Goal: Task Accomplishment & Management: Manage account settings

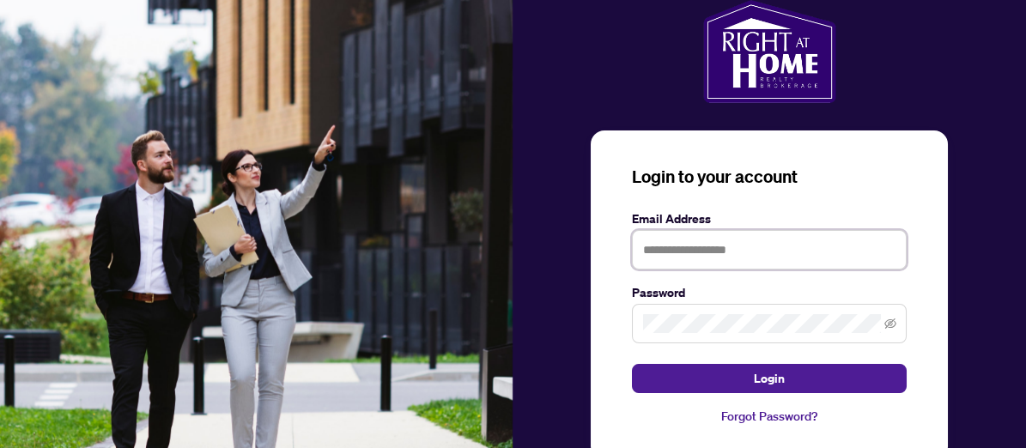
click at [648, 249] on input "text" at bounding box center [769, 249] width 275 height 39
type input "**********"
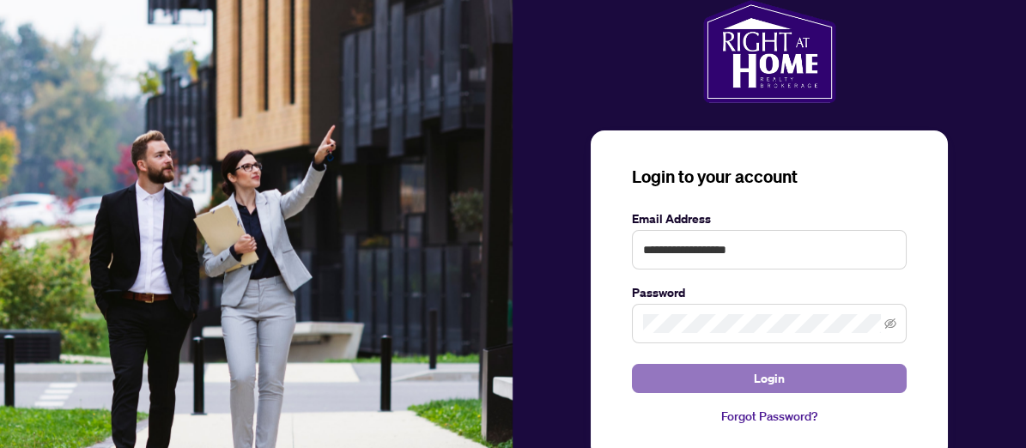
click at [714, 378] on button "Login" at bounding box center [769, 378] width 275 height 29
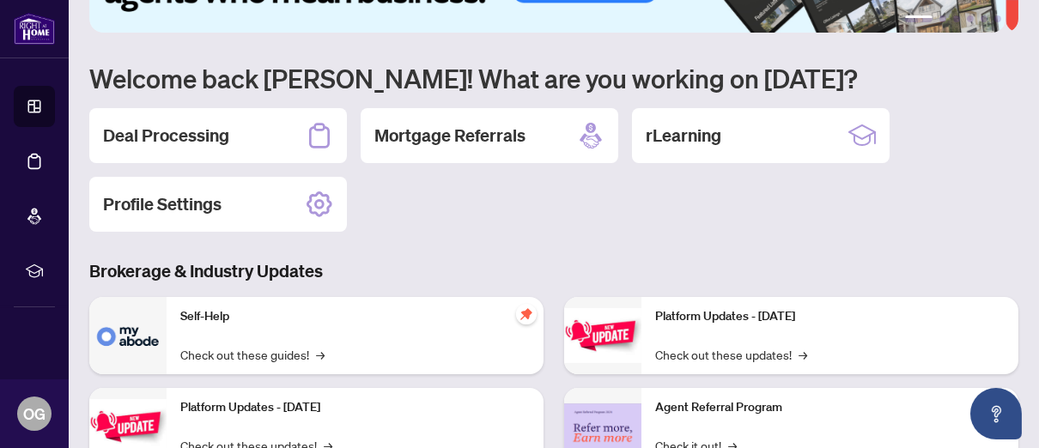
scroll to position [86, 0]
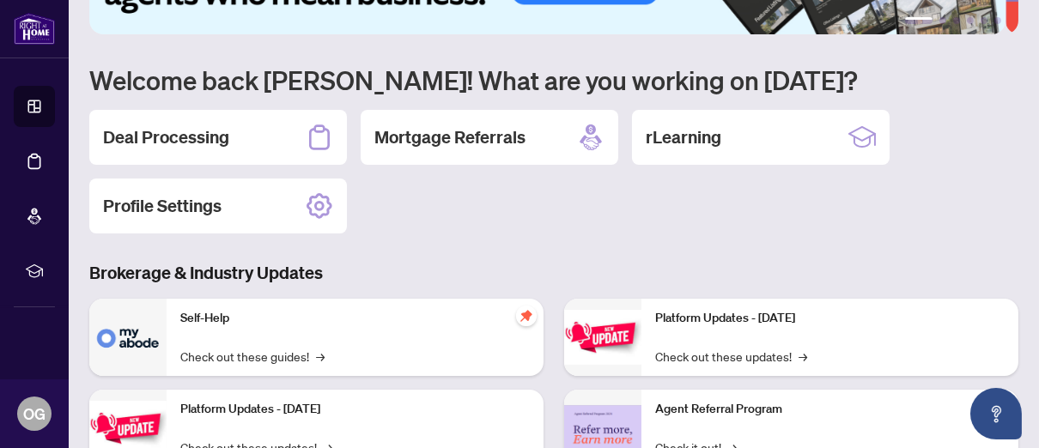
click at [210, 141] on h2 "Deal Processing" at bounding box center [166, 137] width 126 height 24
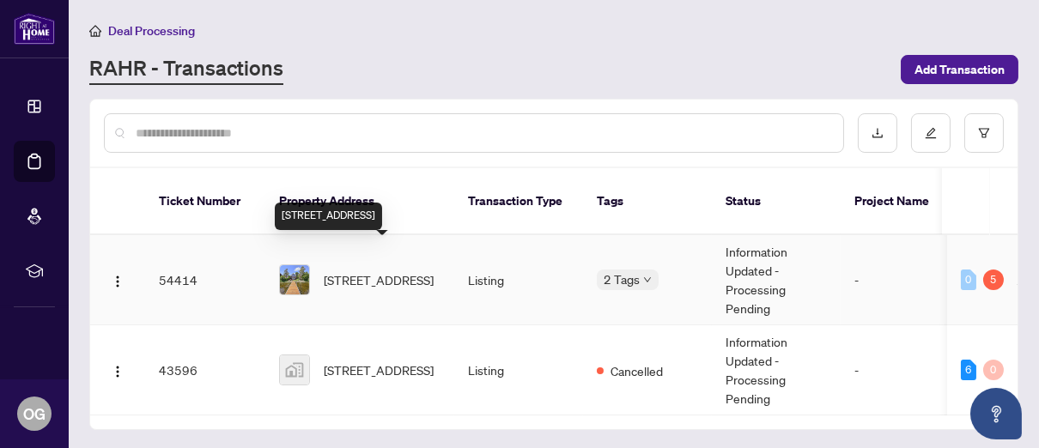
click at [357, 270] on span "[STREET_ADDRESS]" at bounding box center [379, 279] width 110 height 19
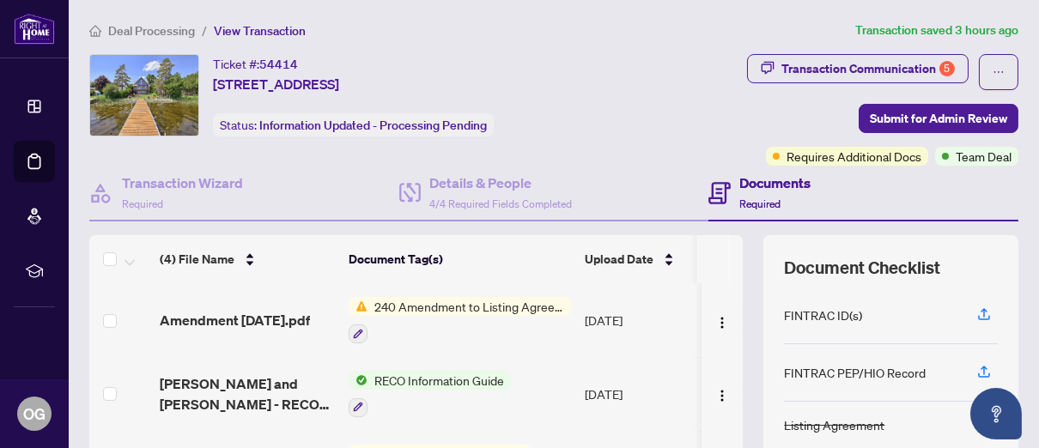
click at [454, 306] on span "240 Amendment to Listing Agreement - Authority to Offer for Sale Price Change/E…" at bounding box center [470, 306] width 204 height 19
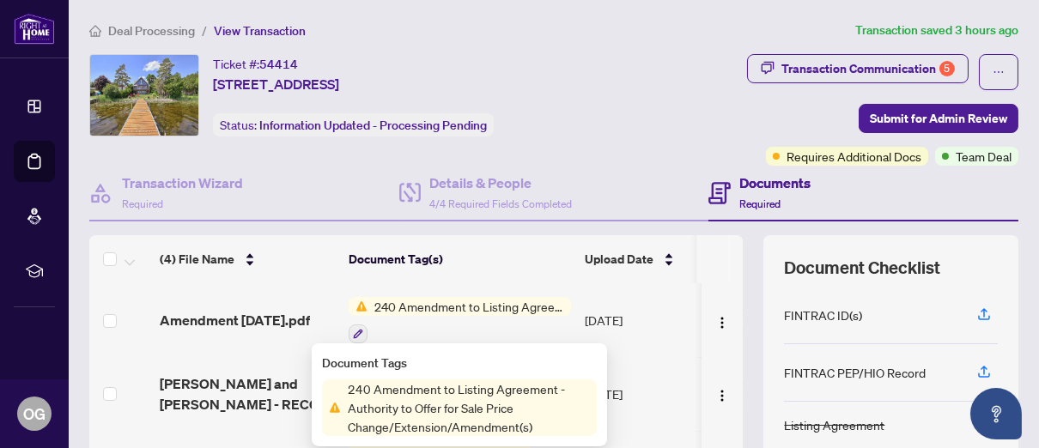
click at [536, 303] on span "240 Amendment to Listing Agreement - Authority to Offer for Sale Price Change/E…" at bounding box center [470, 306] width 204 height 19
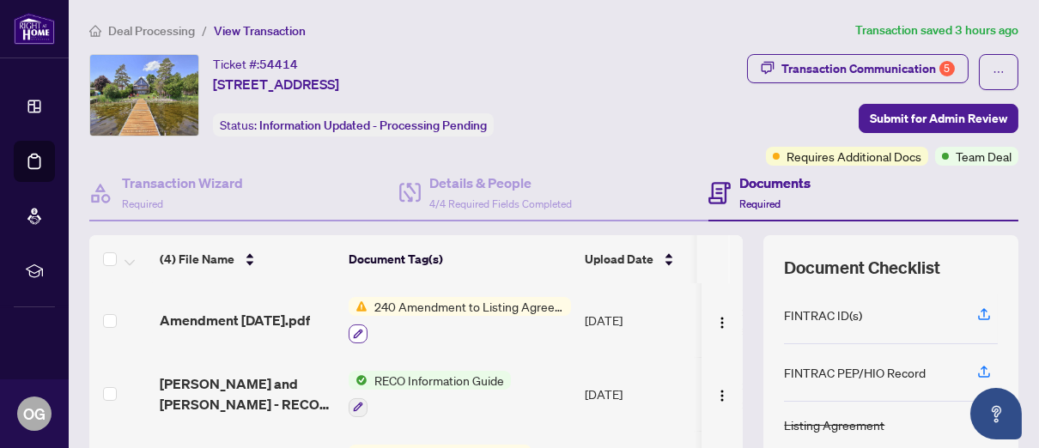
click at [358, 330] on icon "button" at bounding box center [358, 334] width 10 height 10
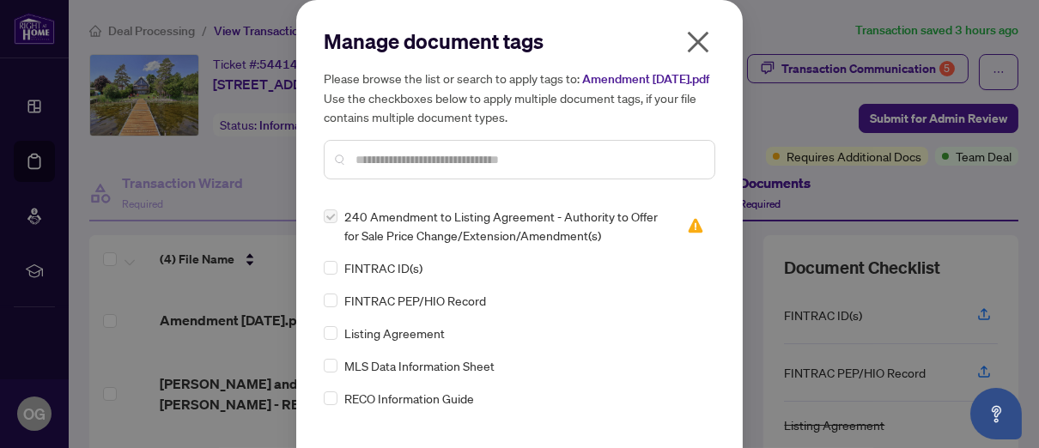
click at [694, 39] on icon "close" at bounding box center [698, 42] width 21 height 21
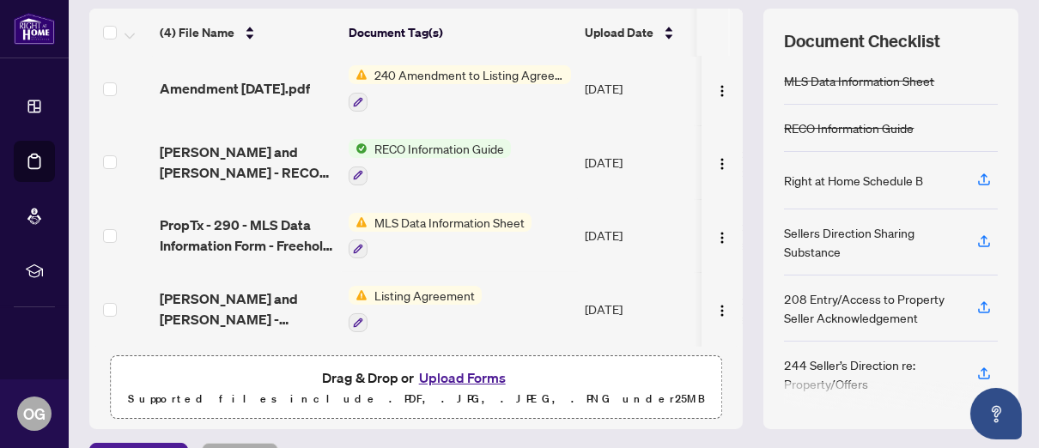
scroll to position [267, 0]
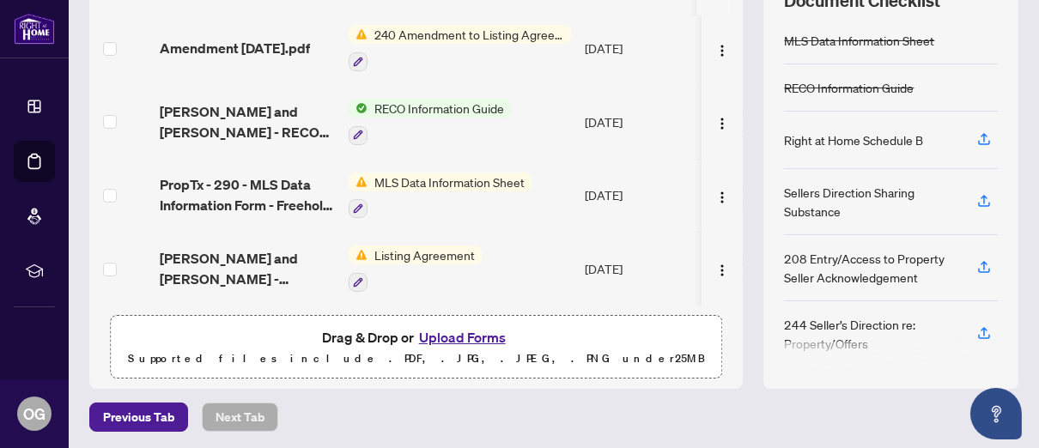
click at [442, 332] on button "Upload Forms" at bounding box center [462, 337] width 97 height 22
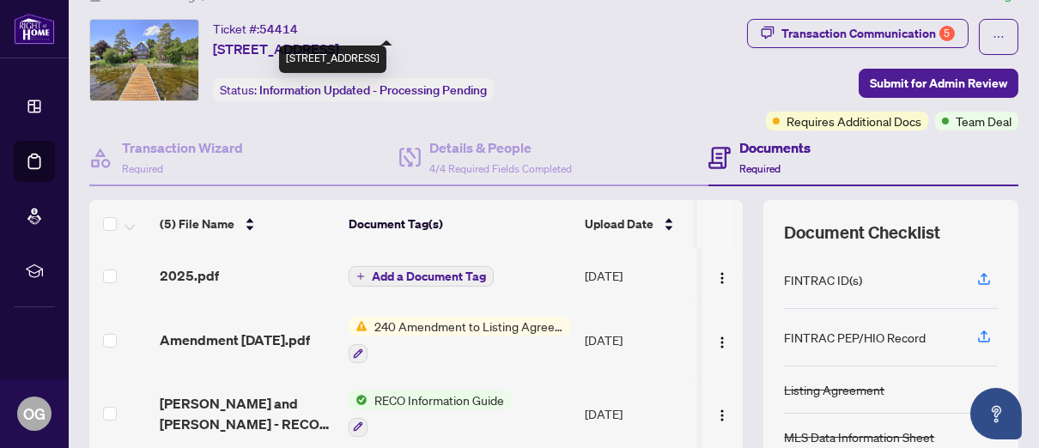
scroll to position [86, 0]
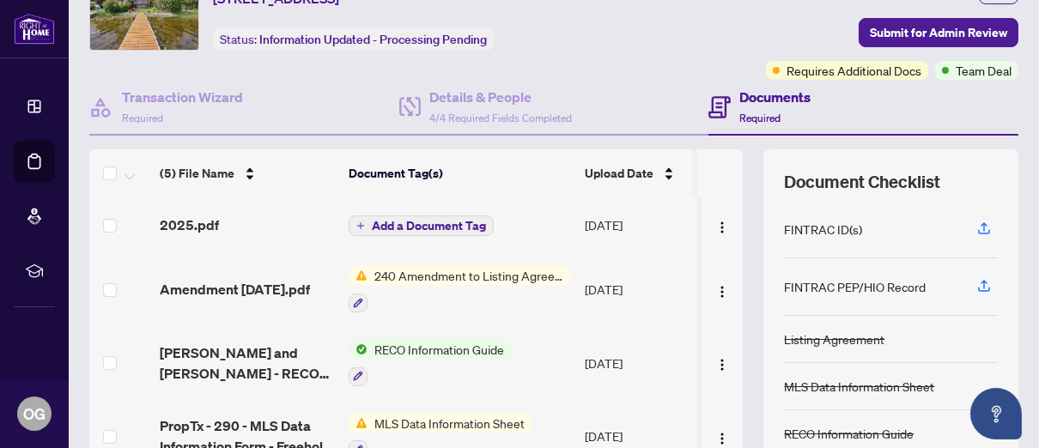
click at [432, 222] on span "Add a Document Tag" at bounding box center [429, 226] width 114 height 12
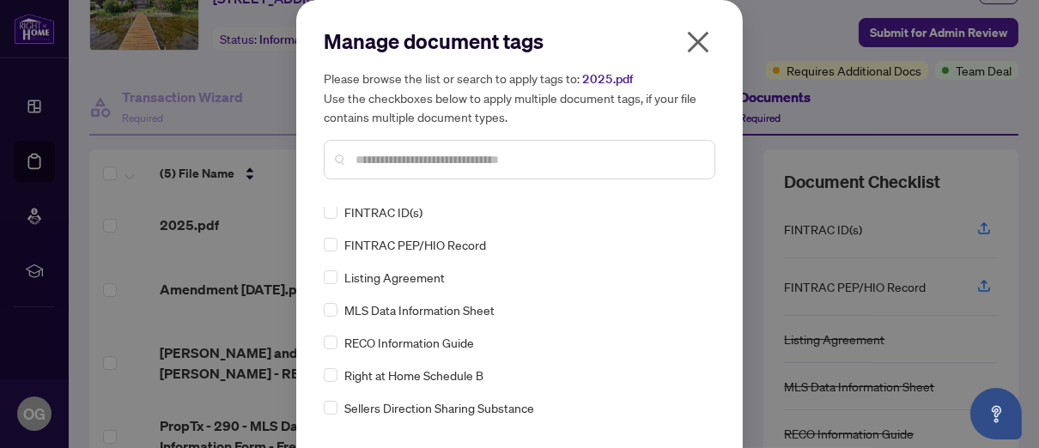
scroll to position [0, 0]
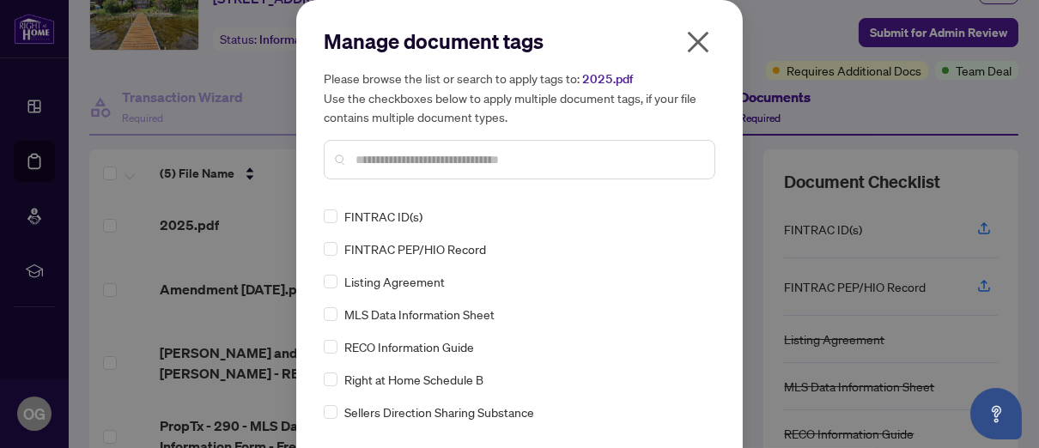
click at [355, 156] on input "text" at bounding box center [527, 159] width 345 height 19
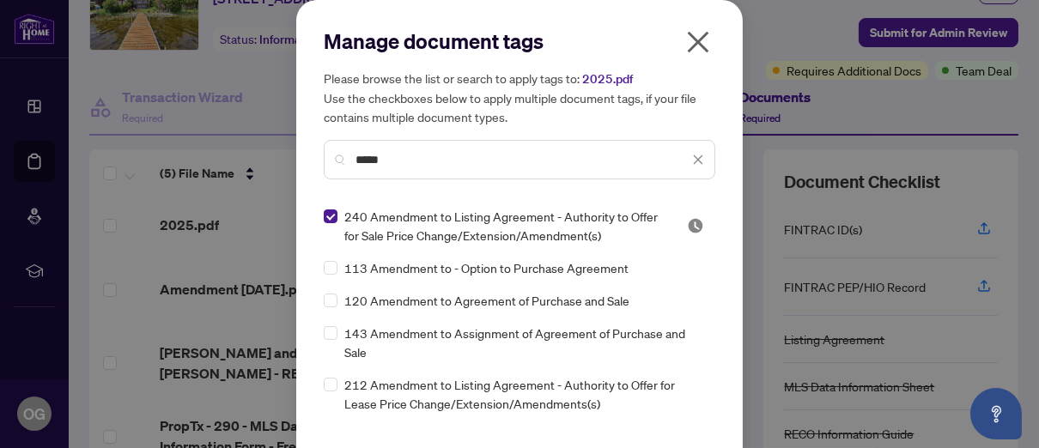
click at [386, 158] on input "*****" at bounding box center [521, 159] width 333 height 19
click at [687, 224] on img at bounding box center [695, 225] width 17 height 17
type input "*********"
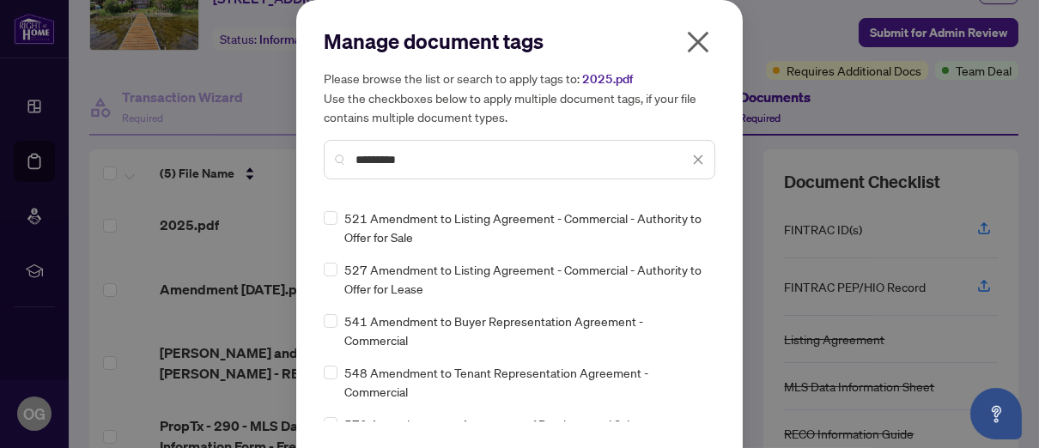
scroll to position [411, 0]
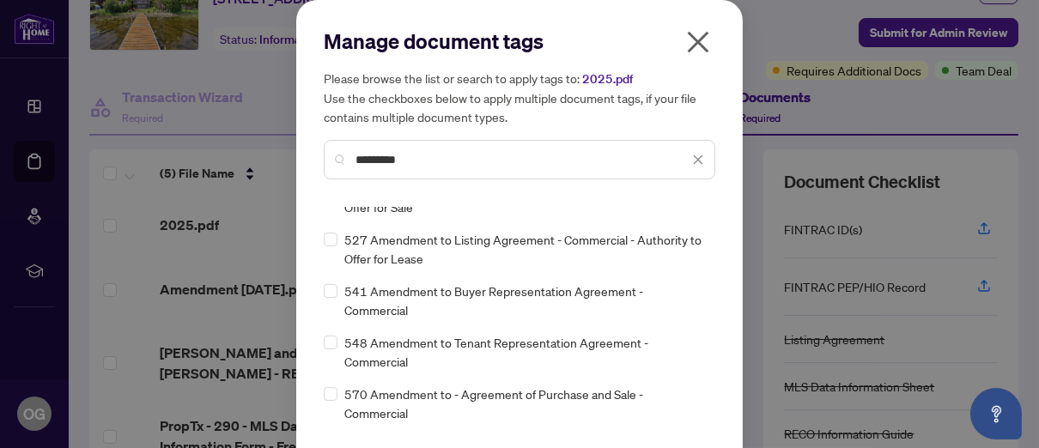
click at [696, 39] on icon "close" at bounding box center [697, 41] width 27 height 27
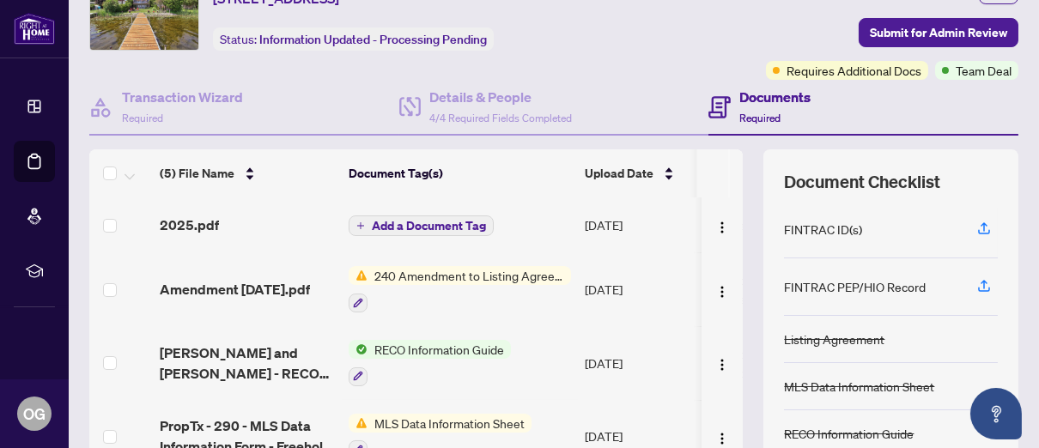
click at [361, 222] on icon "plus" at bounding box center [360, 226] width 9 height 9
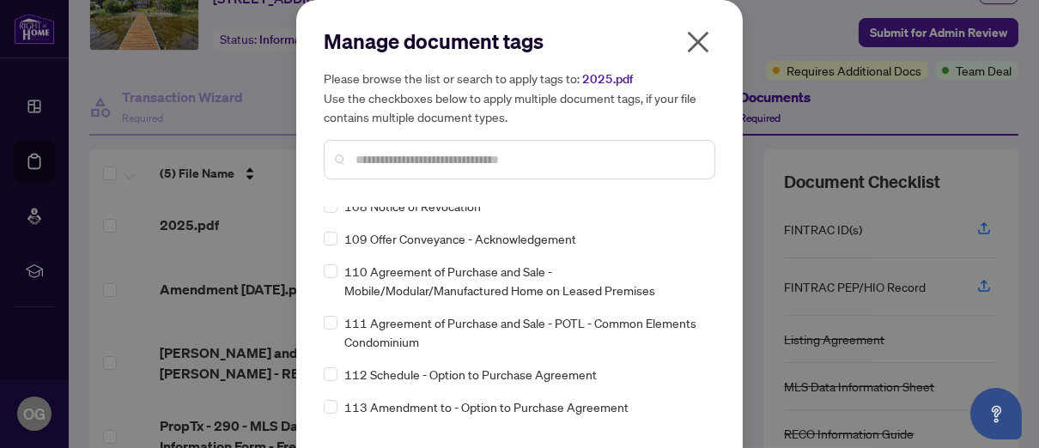
scroll to position [4207, 0]
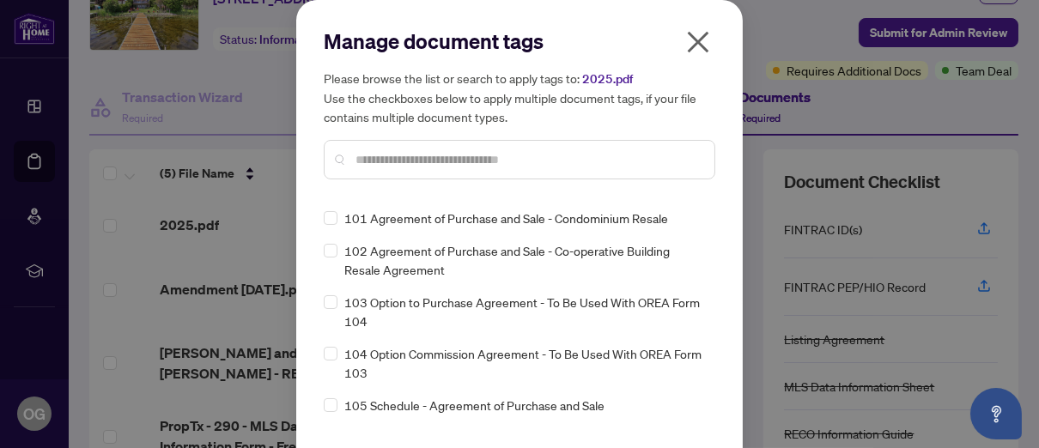
click at [356, 157] on input "text" at bounding box center [527, 159] width 345 height 19
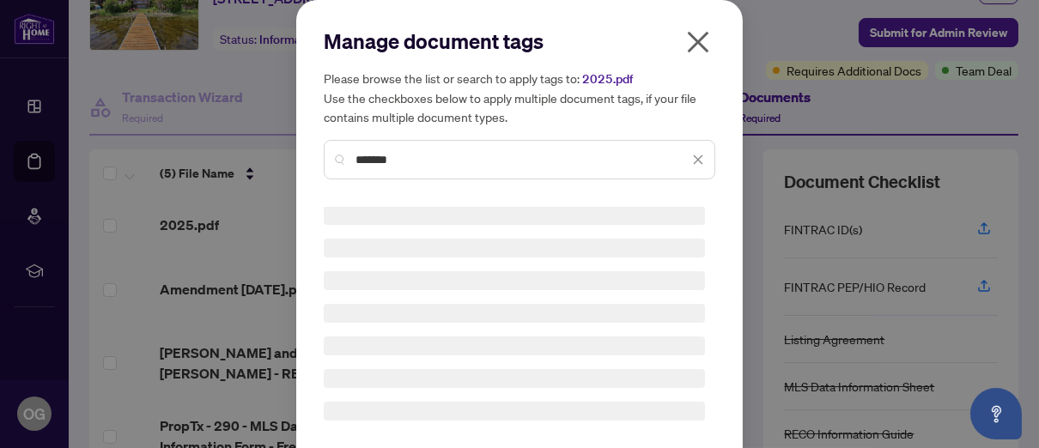
scroll to position [0, 0]
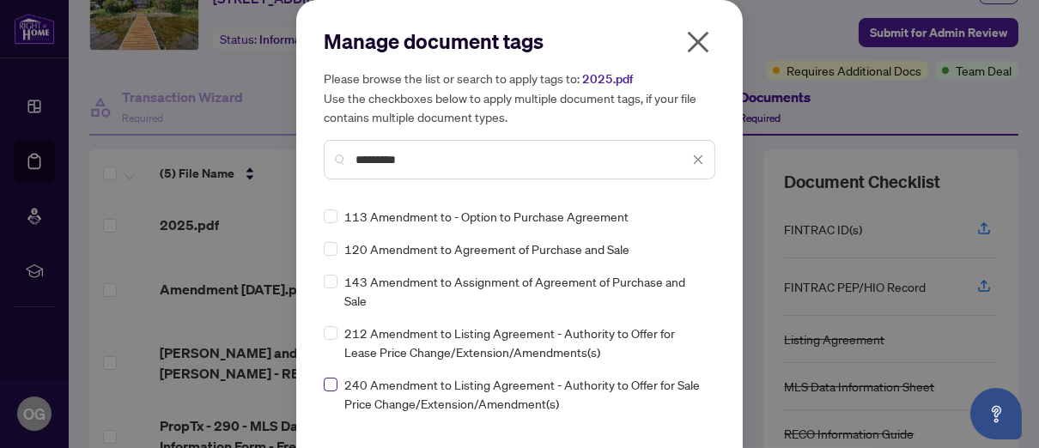
type input "*********"
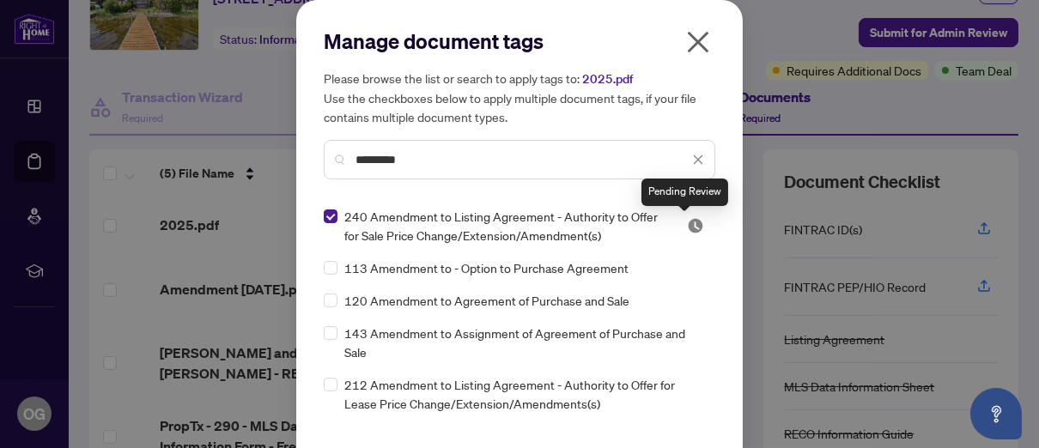
click at [689, 225] on img at bounding box center [695, 225] width 17 height 17
click at [687, 227] on img at bounding box center [695, 225] width 17 height 17
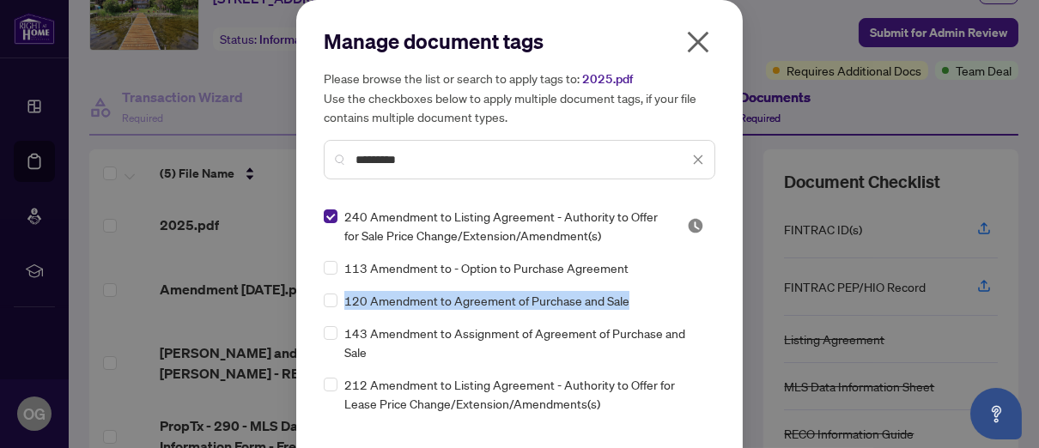
drag, startPoint x: 702, startPoint y: 257, endPoint x: 703, endPoint y: 298, distance: 41.2
click at [704, 313] on div "240 Amendment to Listing Agreement - Authority to Offer for Sale Price Change/E…" at bounding box center [520, 314] width 392 height 215
click at [653, 270] on div "113 Amendment to - Option to Purchase Agreement" at bounding box center [514, 267] width 381 height 19
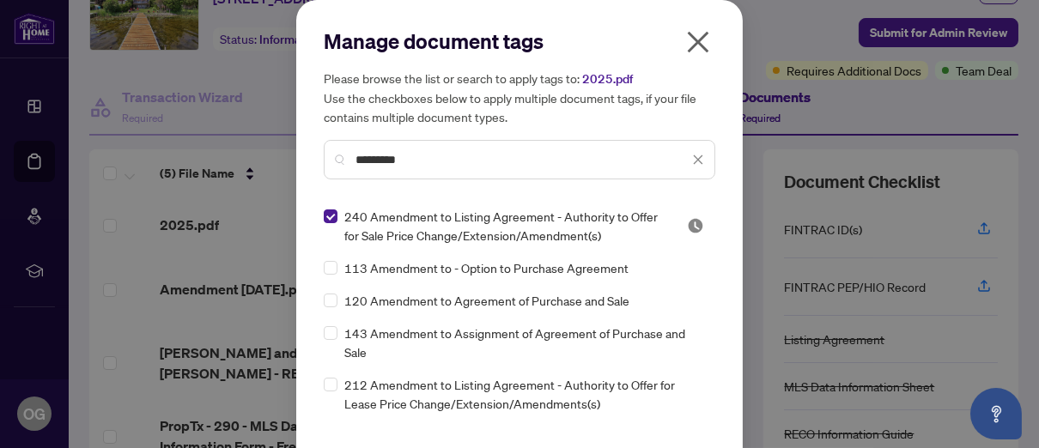
click at [693, 36] on icon "close" at bounding box center [697, 41] width 27 height 27
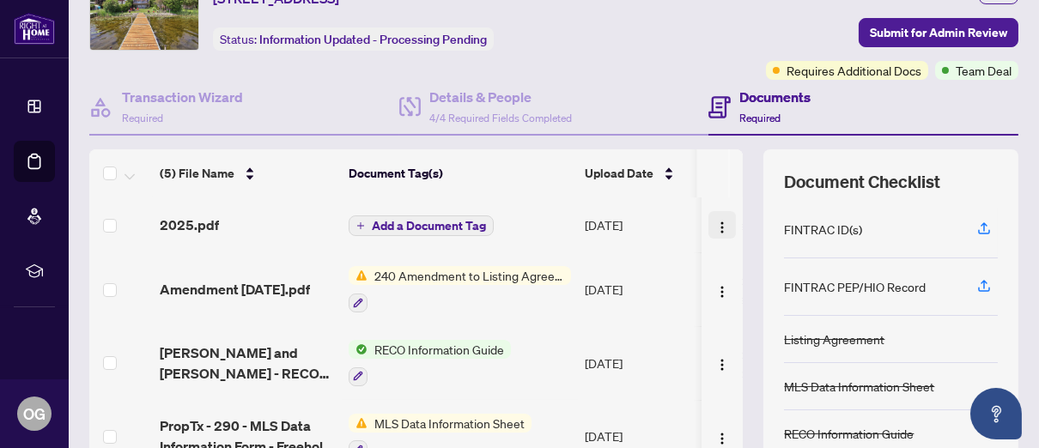
click at [715, 221] on img "button" at bounding box center [722, 228] width 14 height 14
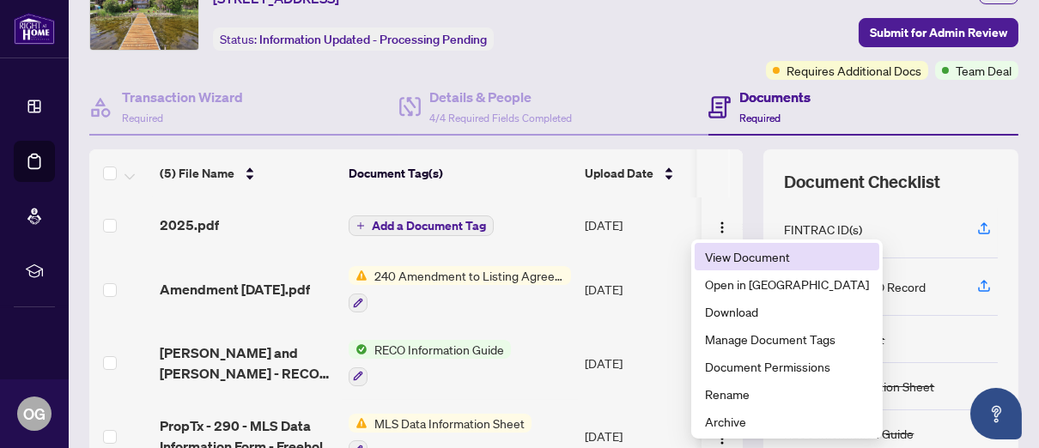
click at [747, 258] on span "View Document" at bounding box center [787, 256] width 164 height 19
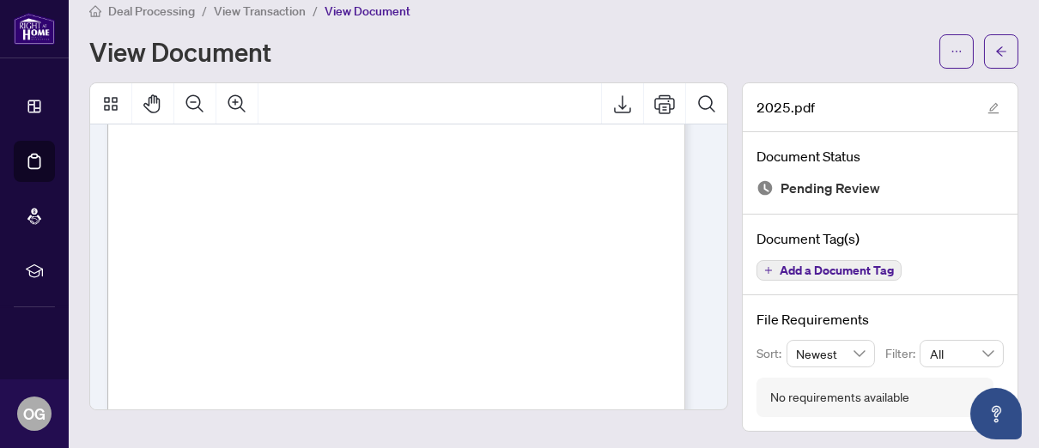
scroll to position [172, 0]
click at [831, 267] on span "Add a Document Tag" at bounding box center [837, 270] width 114 height 12
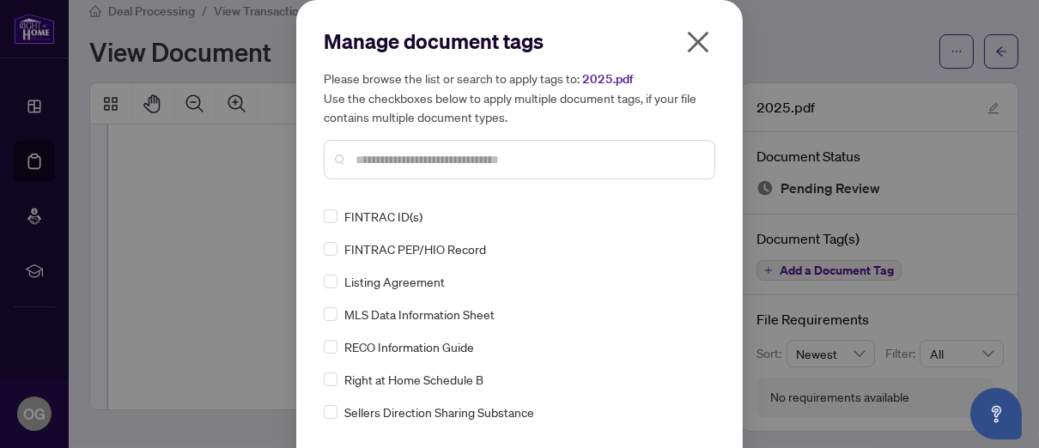
click at [355, 161] on input "text" at bounding box center [527, 159] width 345 height 19
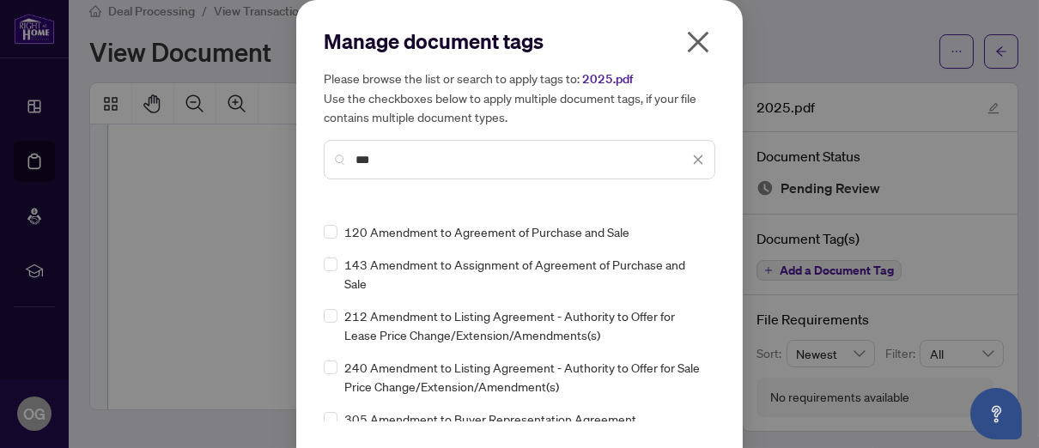
scroll to position [86, 0]
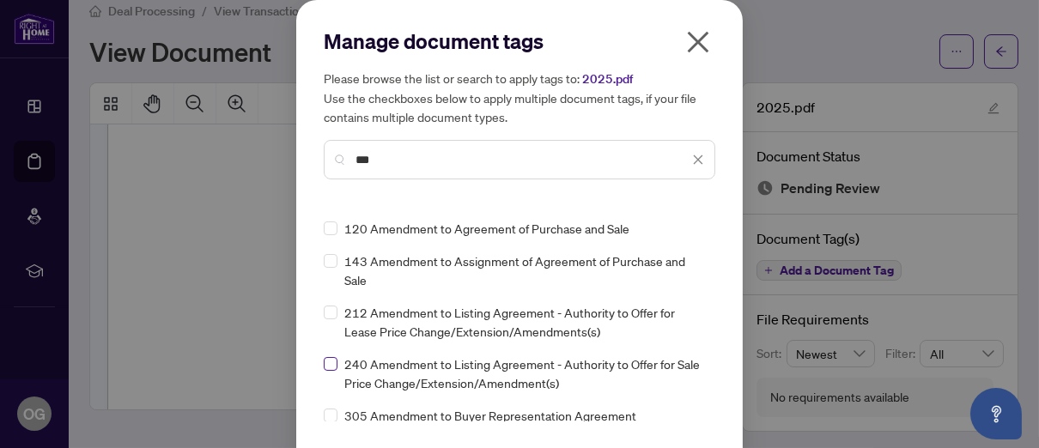
type input "***"
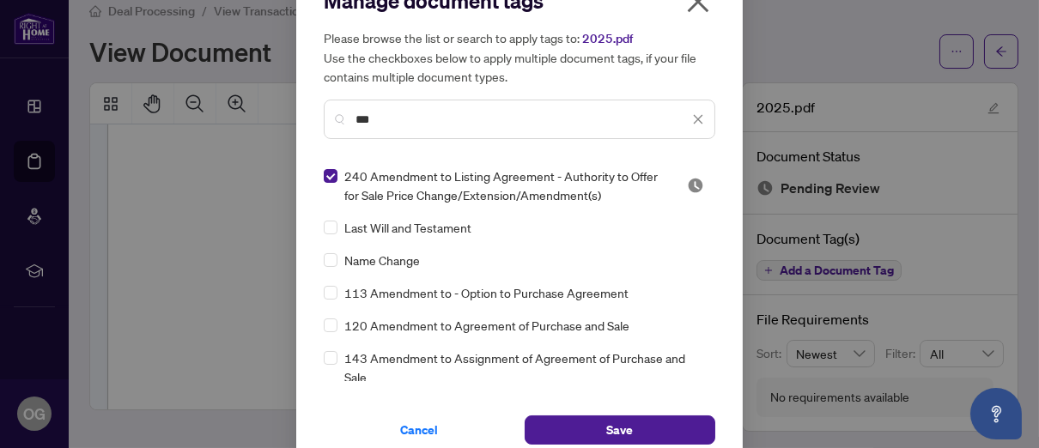
scroll to position [63, 0]
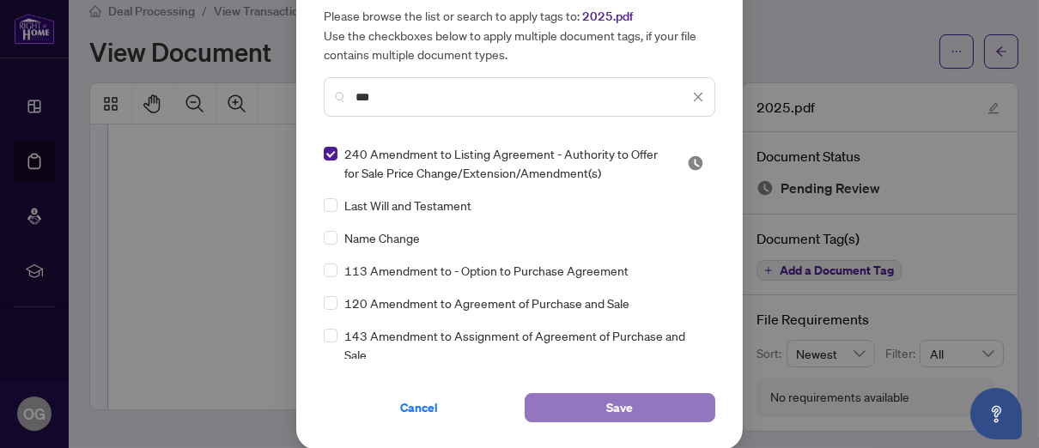
click at [618, 410] on span "Save" at bounding box center [620, 407] width 27 height 27
